Goal: Information Seeking & Learning: Learn about a topic

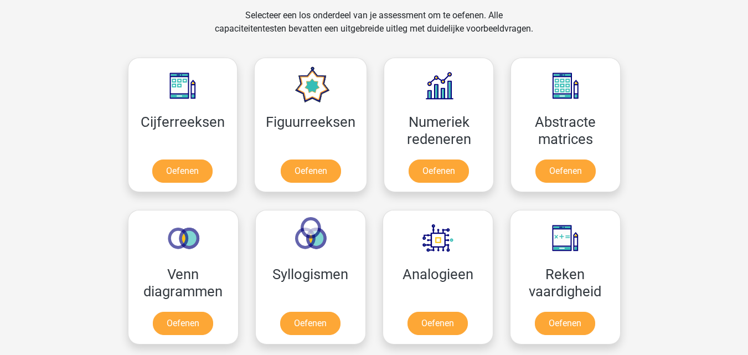
scroll to position [460, 0]
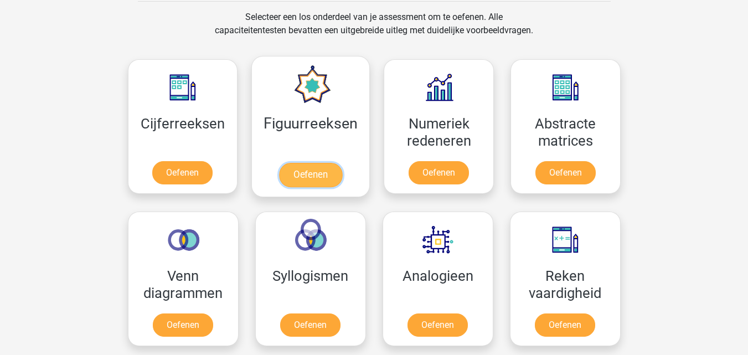
click at [293, 173] on link "Oefenen" at bounding box center [310, 175] width 63 height 24
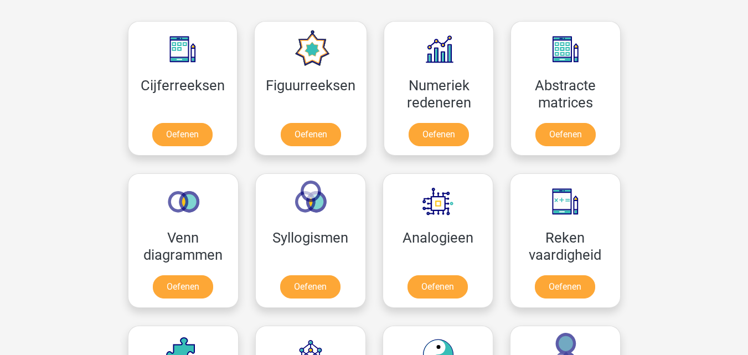
scroll to position [553, 0]
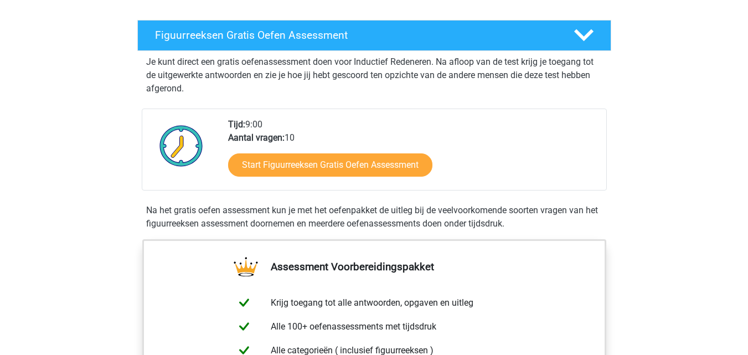
scroll to position [166, 0]
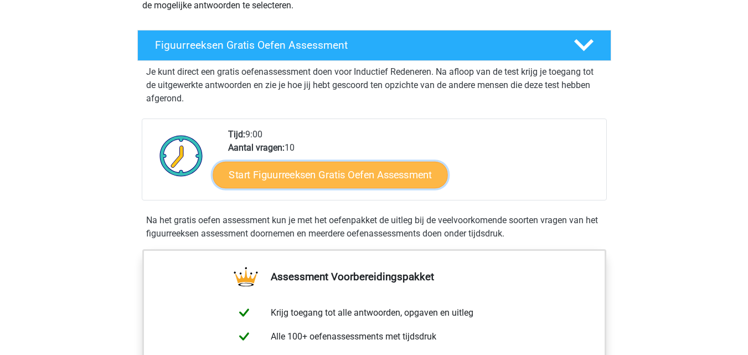
click at [252, 175] on link "Start Figuurreeksen Gratis Oefen Assessment" at bounding box center [330, 174] width 235 height 27
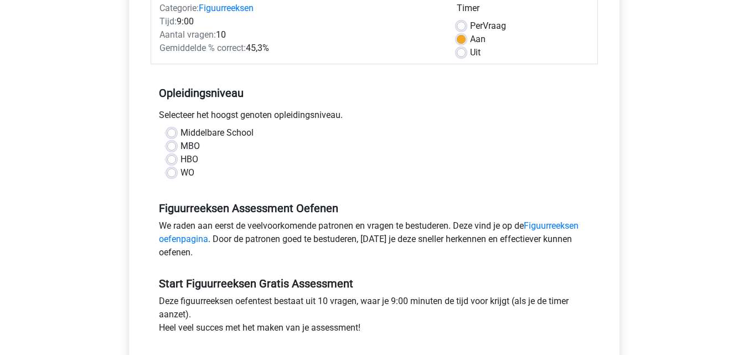
scroll to position [166, 0]
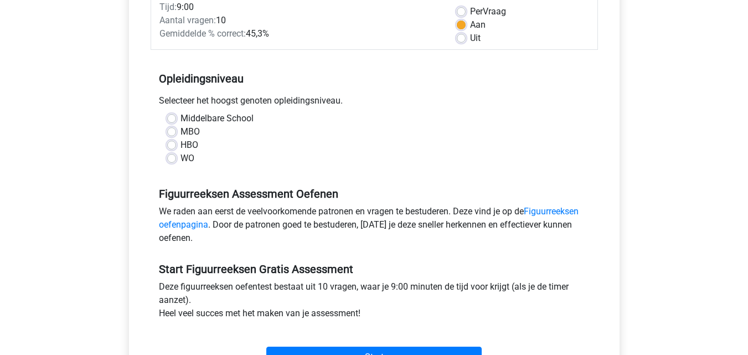
click at [180, 146] on label "HBO" at bounding box center [189, 144] width 18 height 13
click at [174, 146] on input "HBO" at bounding box center [171, 143] width 9 height 11
radio input "true"
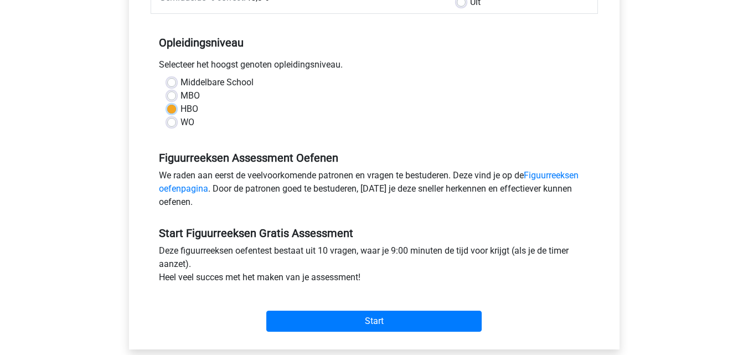
scroll to position [277, 0]
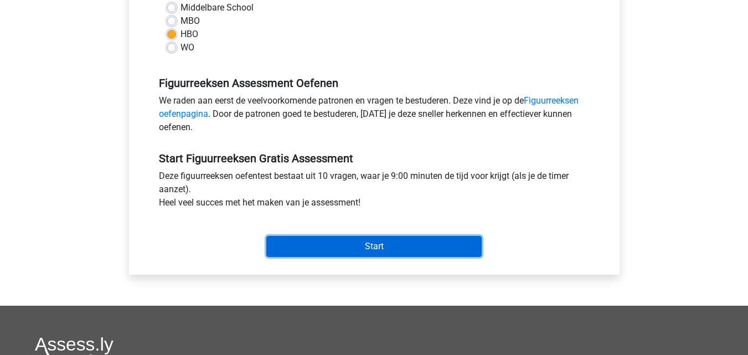
click at [365, 244] on input "Start" at bounding box center [373, 246] width 215 height 21
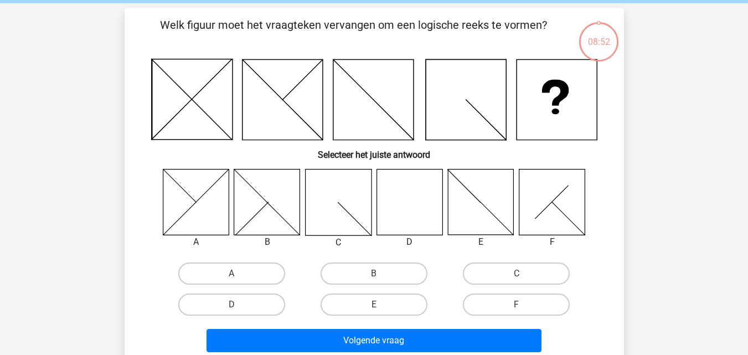
scroll to position [111, 0]
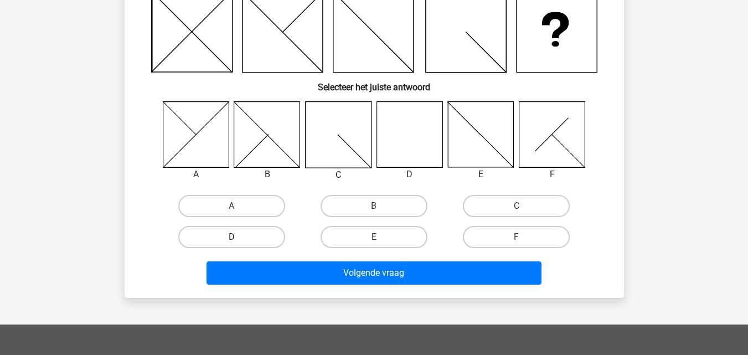
click at [261, 242] on label "D" at bounding box center [231, 237] width 107 height 22
click at [239, 242] on input "D" at bounding box center [234, 240] width 7 height 7
radio input "true"
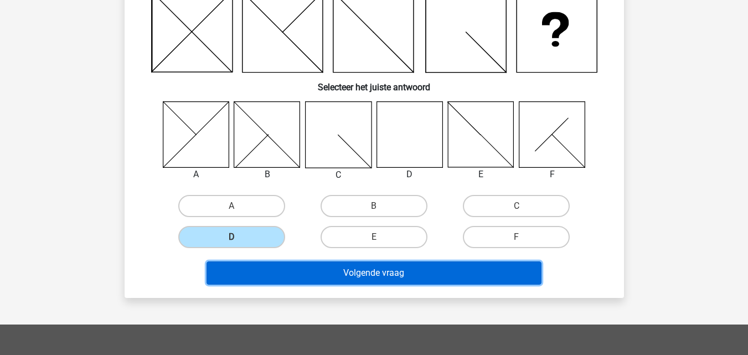
click at [307, 278] on button "Volgende vraag" at bounding box center [373, 272] width 335 height 23
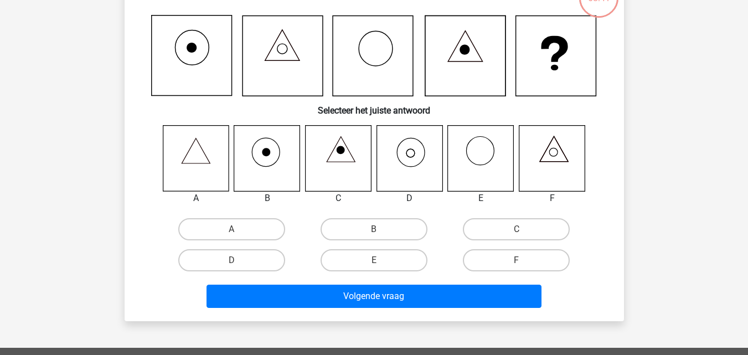
scroll to position [106, 0]
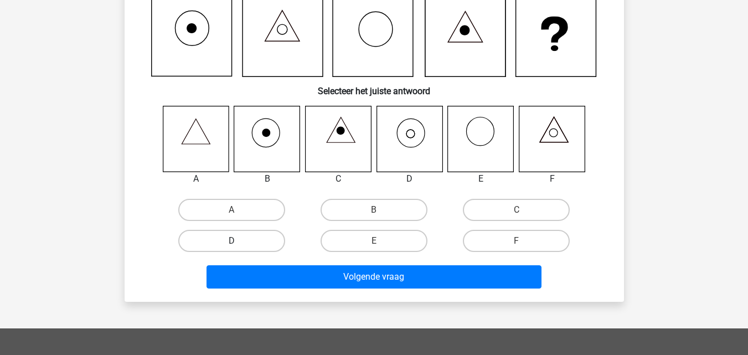
click at [249, 243] on label "D" at bounding box center [231, 241] width 107 height 22
click at [239, 243] on input "D" at bounding box center [234, 244] width 7 height 7
radio input "true"
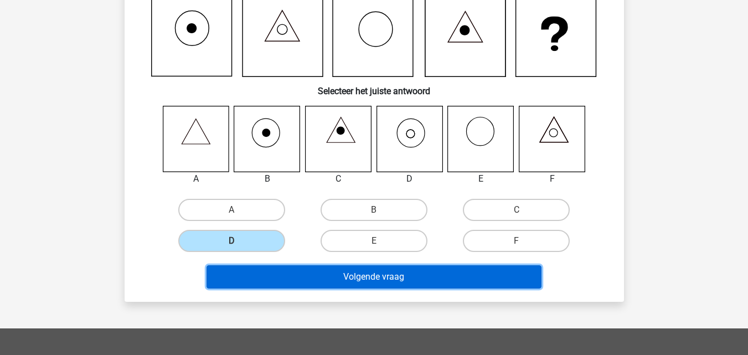
click at [318, 283] on button "Volgende vraag" at bounding box center [373, 276] width 335 height 23
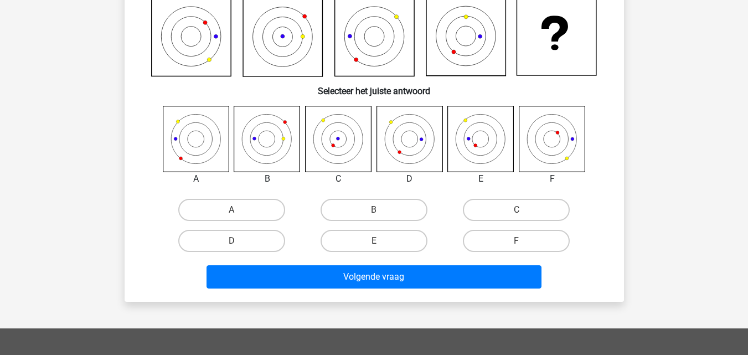
scroll to position [51, 0]
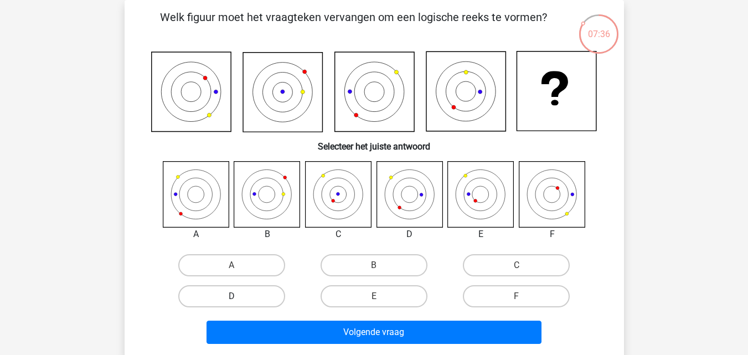
click at [269, 301] on label "D" at bounding box center [231, 296] width 107 height 22
click at [239, 301] on input "D" at bounding box center [234, 299] width 7 height 7
radio input "true"
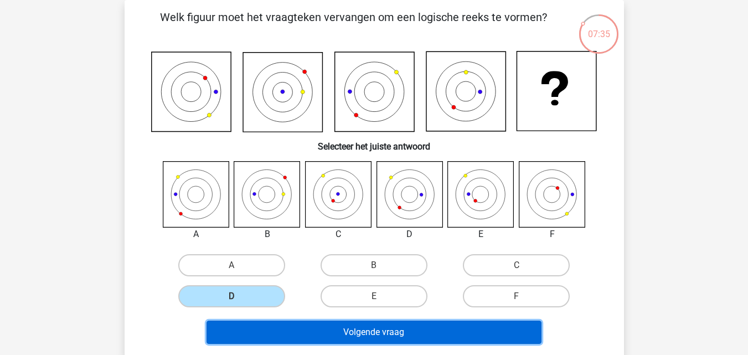
click at [330, 334] on button "Volgende vraag" at bounding box center [373, 331] width 335 height 23
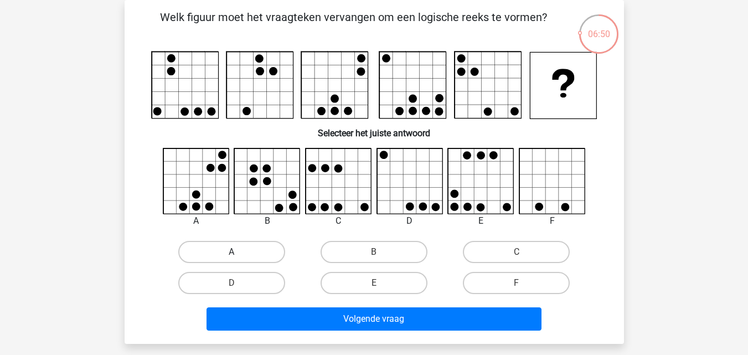
click at [256, 252] on label "A" at bounding box center [231, 252] width 107 height 22
click at [239, 252] on input "A" at bounding box center [234, 255] width 7 height 7
radio input "true"
click at [344, 253] on label "B" at bounding box center [373, 252] width 107 height 22
click at [374, 253] on input "B" at bounding box center [377, 255] width 7 height 7
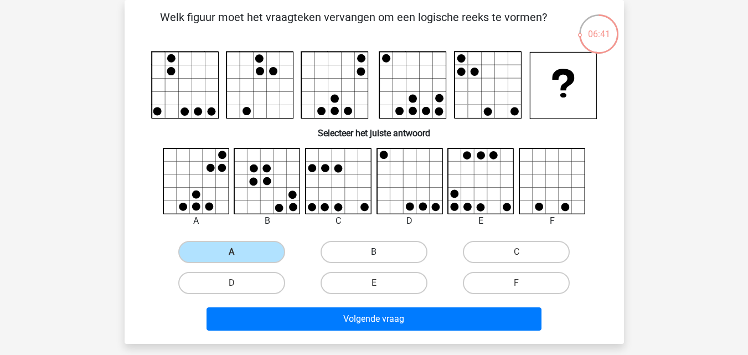
radio input "true"
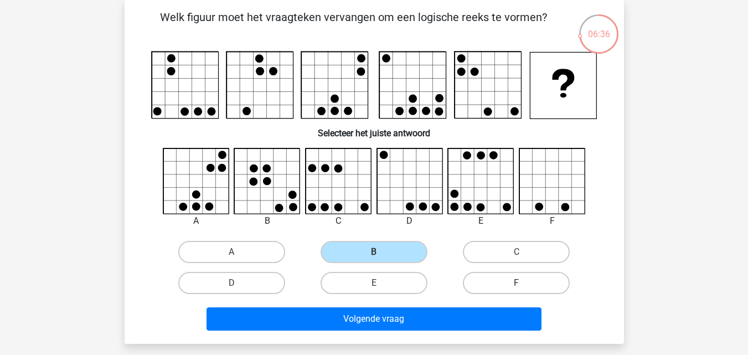
click at [489, 280] on label "F" at bounding box center [516, 283] width 107 height 22
click at [516, 283] on input "F" at bounding box center [519, 286] width 7 height 7
radio input "true"
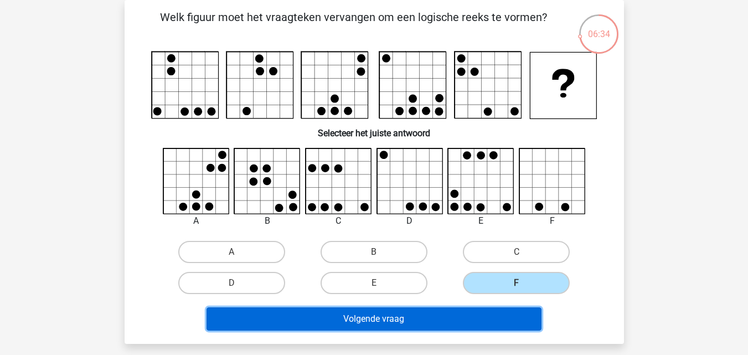
click at [461, 321] on button "Volgende vraag" at bounding box center [373, 318] width 335 height 23
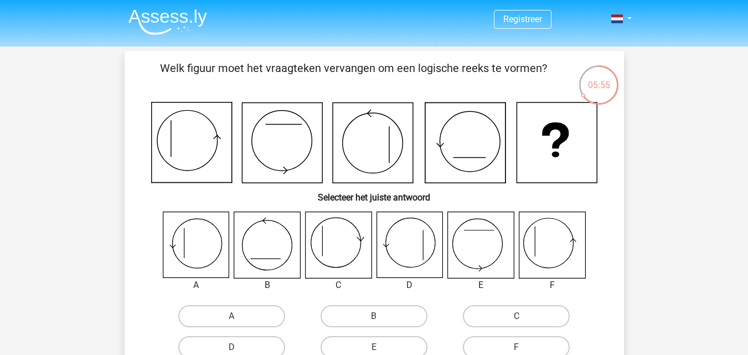
scroll to position [55, 0]
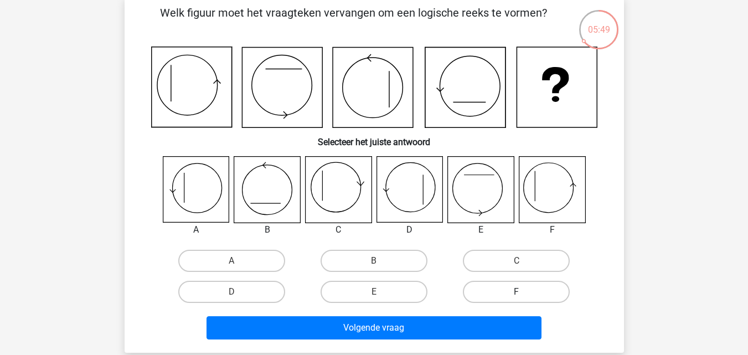
click at [544, 292] on label "F" at bounding box center [516, 292] width 107 height 22
click at [524, 292] on input "F" at bounding box center [519, 295] width 7 height 7
radio input "true"
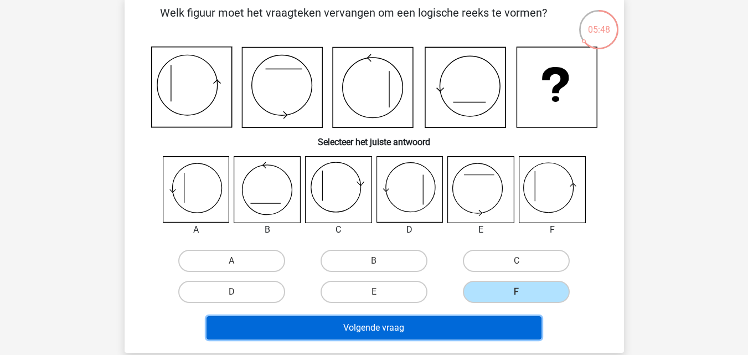
click at [482, 331] on button "Volgende vraag" at bounding box center [373, 327] width 335 height 23
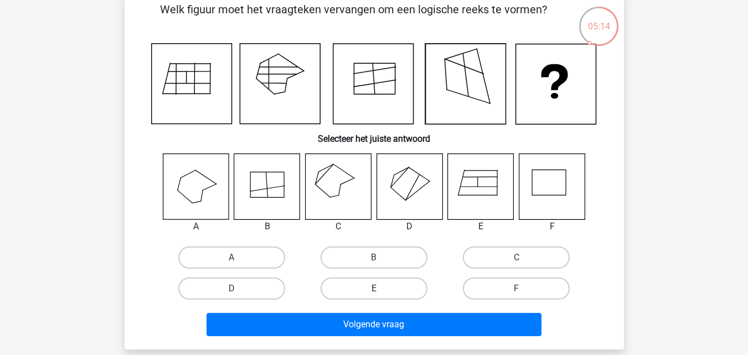
scroll to position [111, 0]
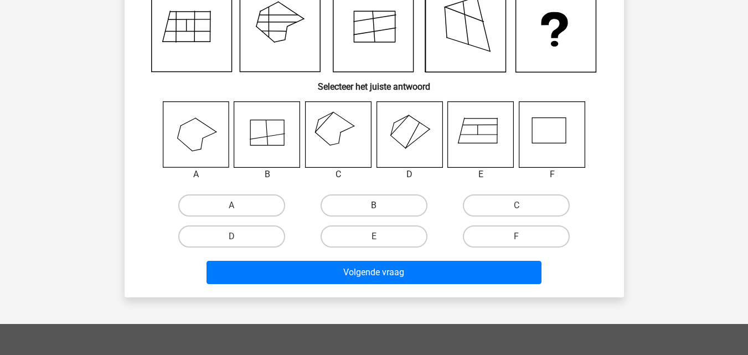
click at [384, 203] on label "B" at bounding box center [373, 205] width 107 height 22
click at [381, 205] on input "B" at bounding box center [377, 208] width 7 height 7
radio input "true"
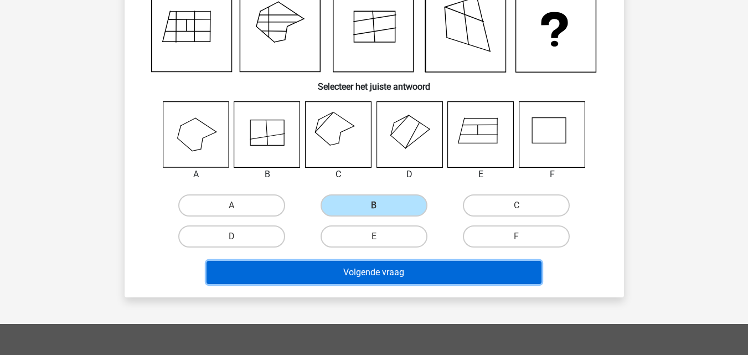
click at [442, 281] on button "Volgende vraag" at bounding box center [373, 272] width 335 height 23
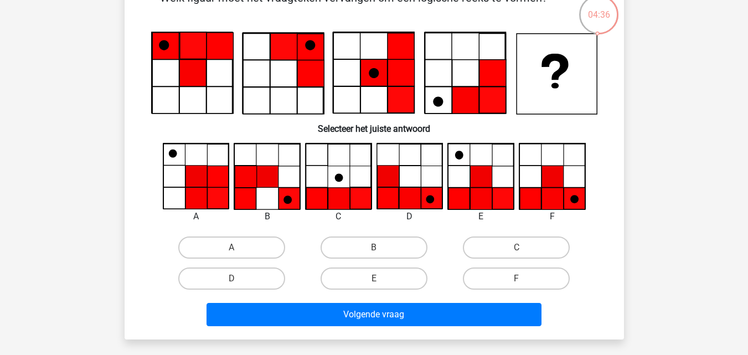
scroll to position [51, 0]
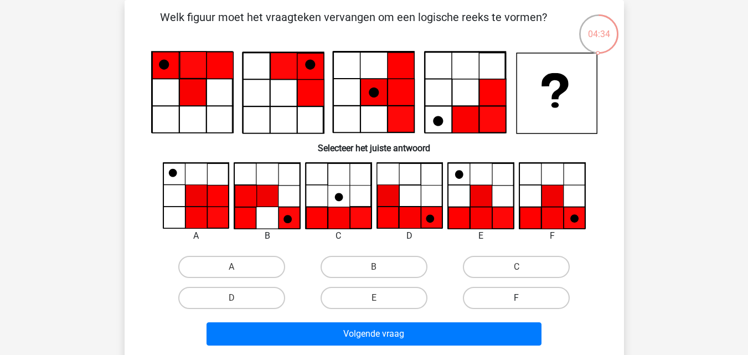
click at [515, 292] on label "F" at bounding box center [516, 298] width 107 height 22
click at [516, 298] on input "F" at bounding box center [519, 301] width 7 height 7
radio input "true"
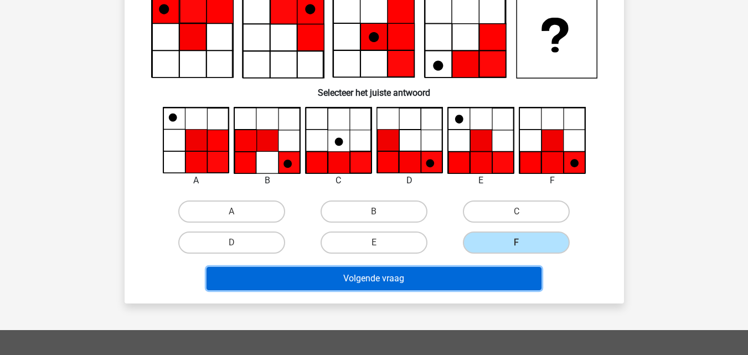
click at [459, 277] on button "Volgende vraag" at bounding box center [373, 278] width 335 height 23
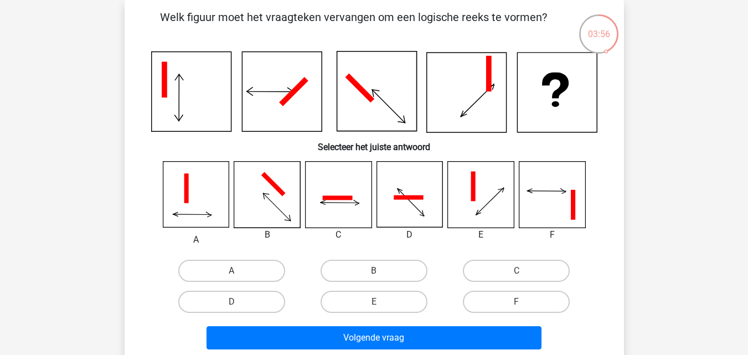
scroll to position [106, 0]
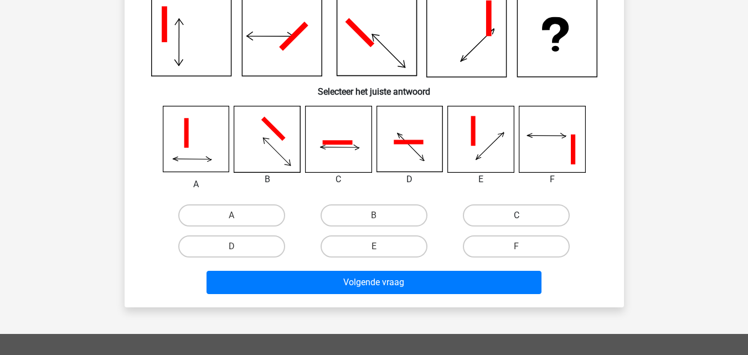
click at [541, 219] on label "C" at bounding box center [516, 215] width 107 height 22
click at [524, 219] on input "C" at bounding box center [519, 218] width 7 height 7
radio input "true"
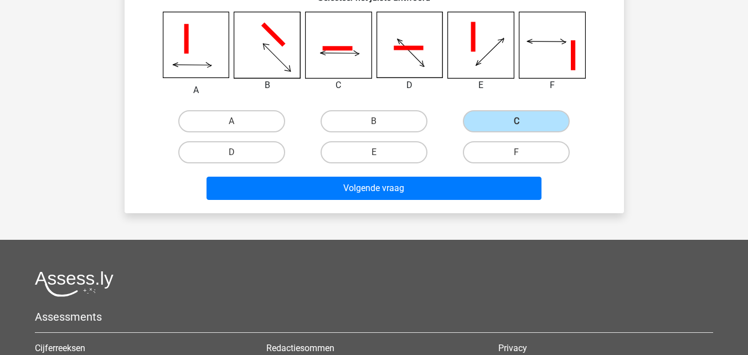
scroll to position [277, 0]
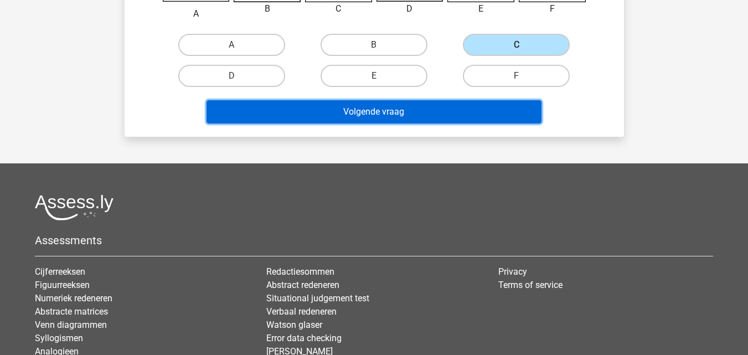
click at [417, 120] on button "Volgende vraag" at bounding box center [373, 111] width 335 height 23
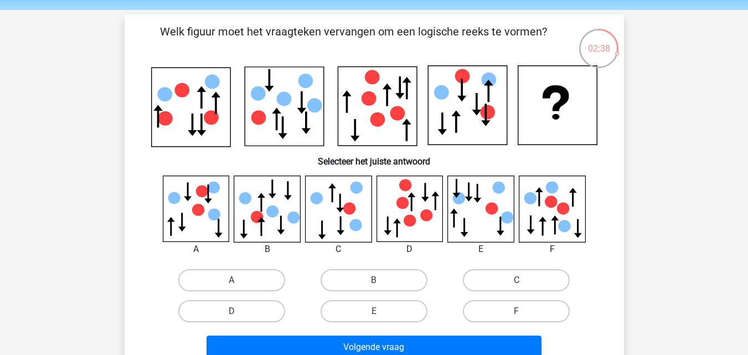
scroll to position [111, 0]
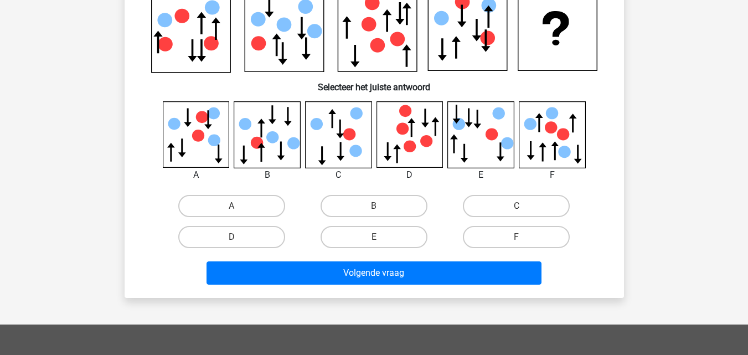
drag, startPoint x: 387, startPoint y: 208, endPoint x: 382, endPoint y: 219, distance: 12.1
click at [387, 208] on label "B" at bounding box center [373, 206] width 107 height 22
click at [381, 208] on input "B" at bounding box center [377, 209] width 7 height 7
radio input "true"
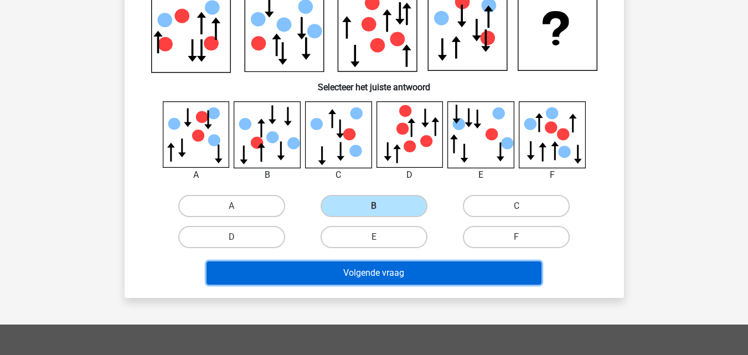
click at [377, 273] on button "Volgende vraag" at bounding box center [373, 272] width 335 height 23
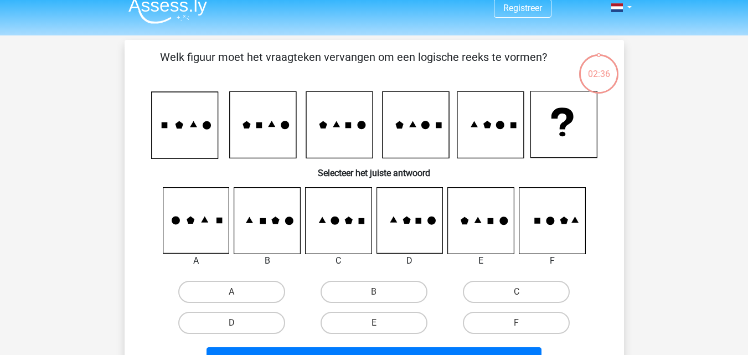
scroll to position [0, 0]
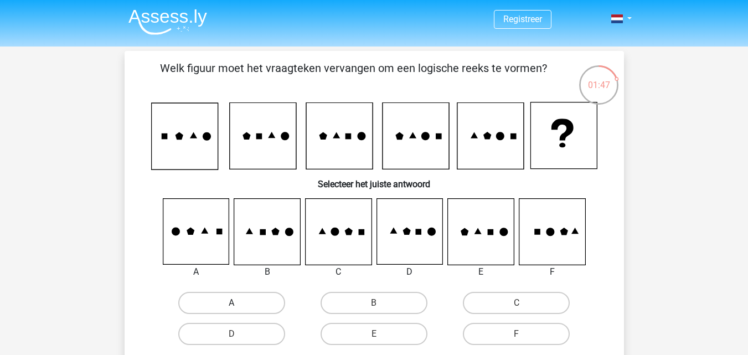
click at [245, 309] on label "A" at bounding box center [231, 303] width 107 height 22
click at [239, 309] on input "A" at bounding box center [234, 306] width 7 height 7
radio input "true"
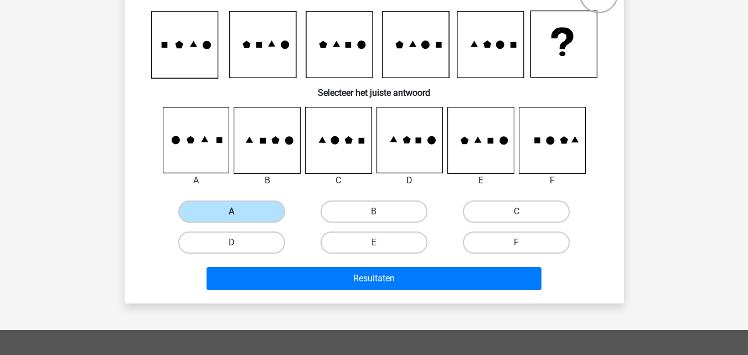
scroll to position [221, 0]
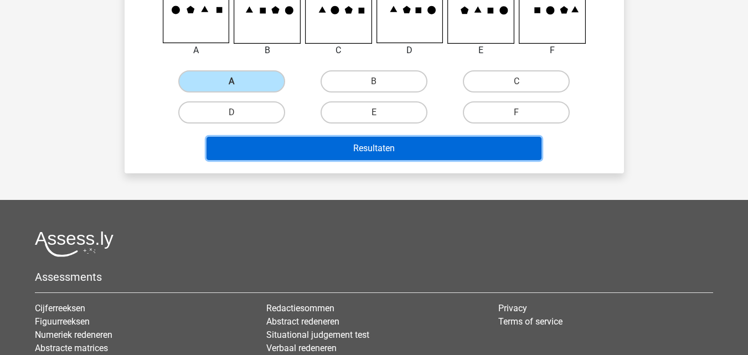
click at [486, 153] on button "Resultaten" at bounding box center [373, 148] width 335 height 23
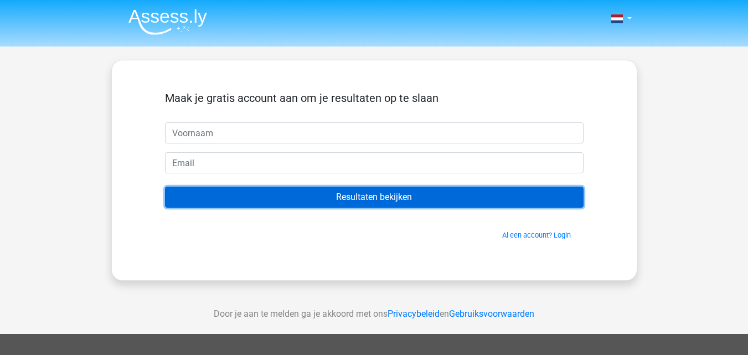
click at [376, 201] on input "Resultaten bekijken" at bounding box center [374, 197] width 418 height 21
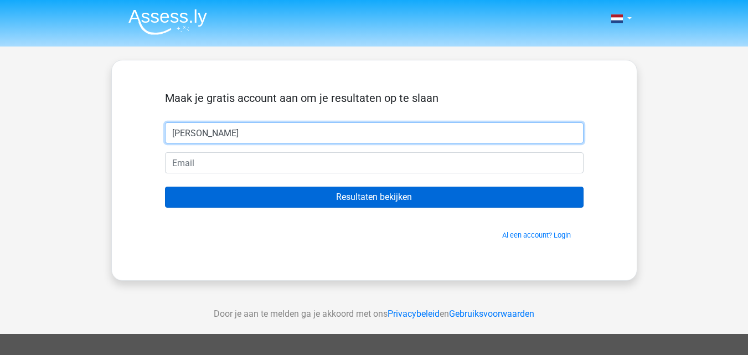
type input "[PERSON_NAME]"
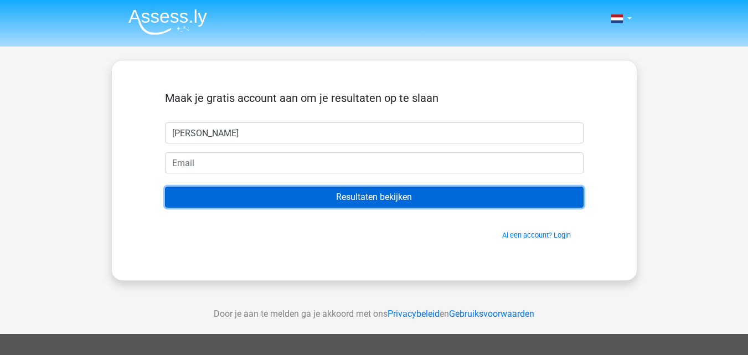
click at [348, 197] on input "Resultaten bekijken" at bounding box center [374, 197] width 418 height 21
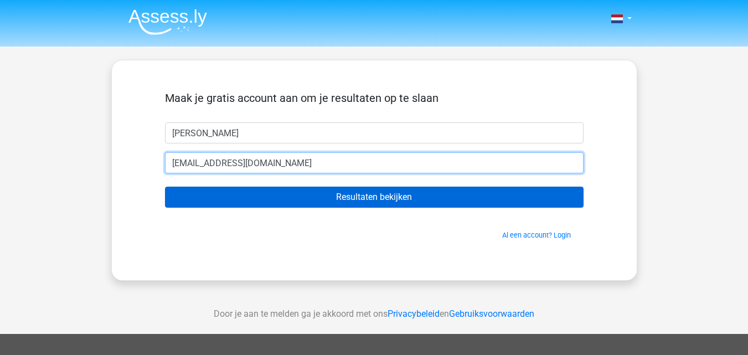
type input "[EMAIL_ADDRESS][DOMAIN_NAME]"
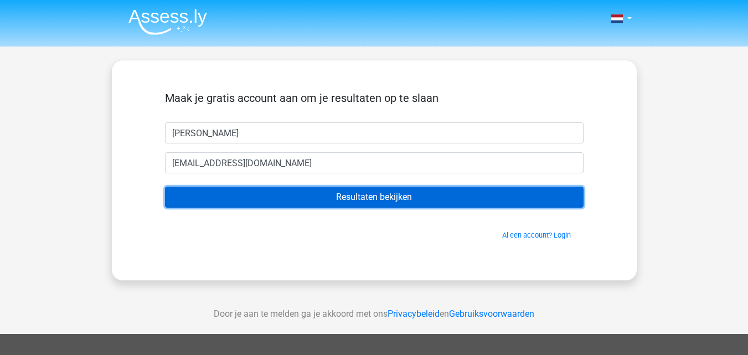
click at [308, 200] on input "Resultaten bekijken" at bounding box center [374, 197] width 418 height 21
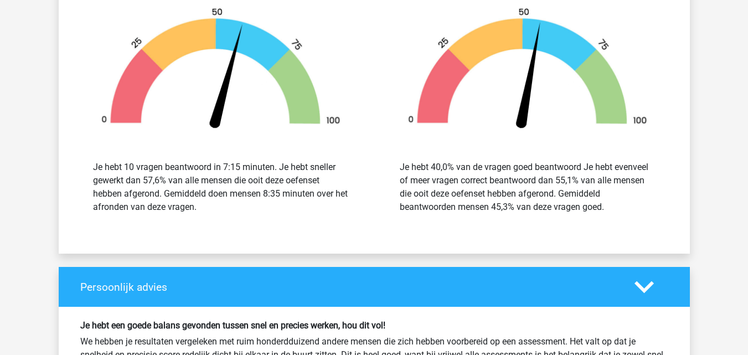
scroll to position [1273, 0]
